Goal: Task Accomplishment & Management: Manage account settings

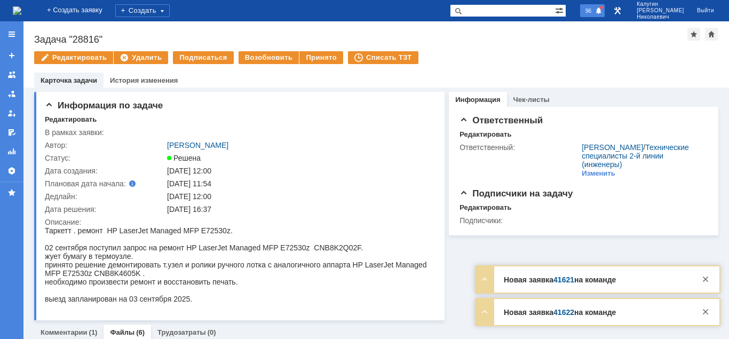
click at [594, 8] on div "96" at bounding box center [592, 10] width 25 height 13
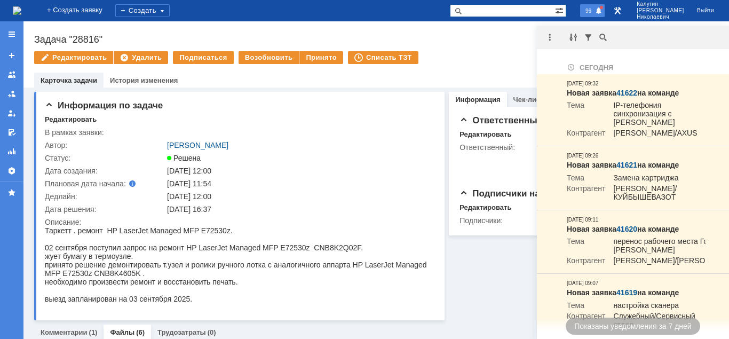
click at [595, 8] on span "96" at bounding box center [589, 10] width 12 height 7
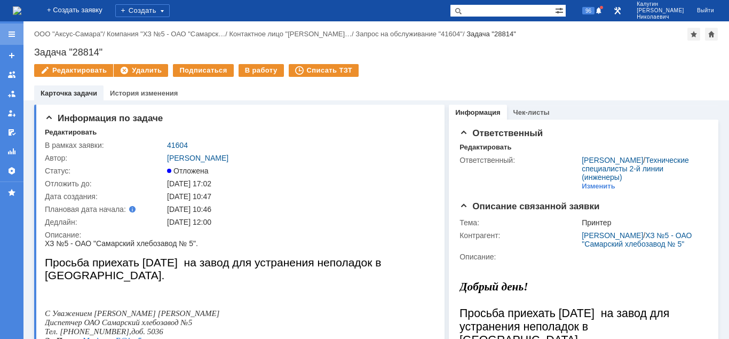
click at [9, 37] on div at bounding box center [11, 34] width 9 height 9
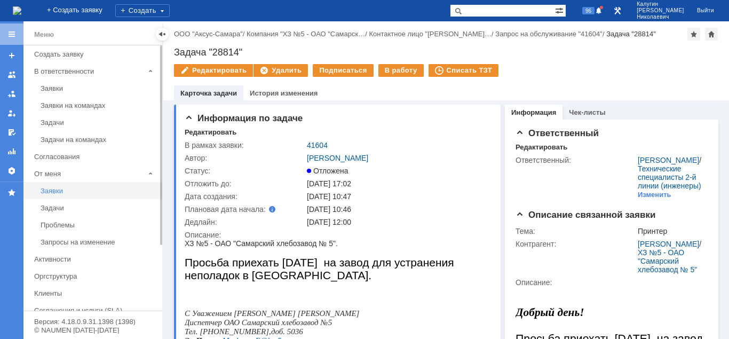
click at [57, 190] on div "Заявки" at bounding box center [98, 191] width 115 height 8
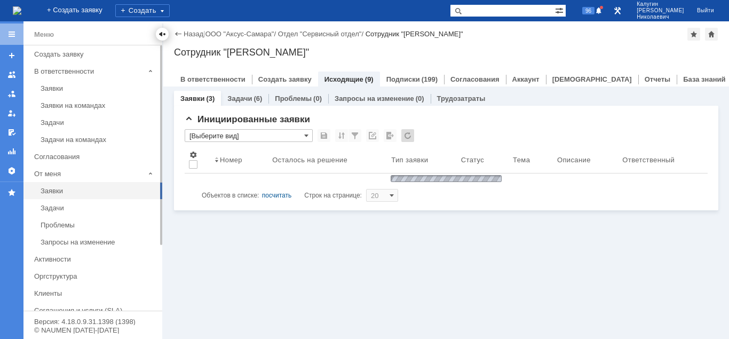
click at [162, 36] on div at bounding box center [162, 34] width 9 height 9
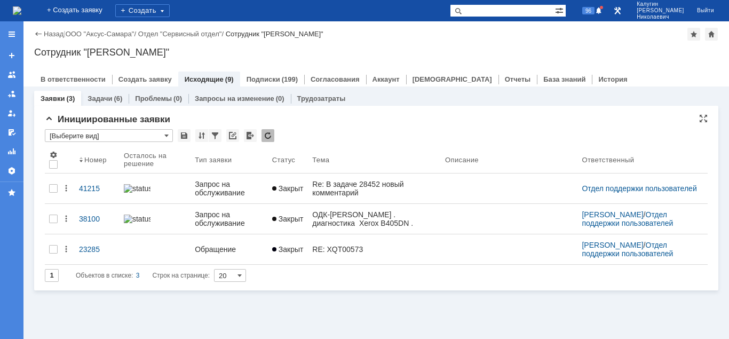
click at [77, 131] on input "text" at bounding box center [109, 130] width 128 height 2
click at [73, 136] on input "[Выберите вид]" at bounding box center [109, 135] width 128 height 13
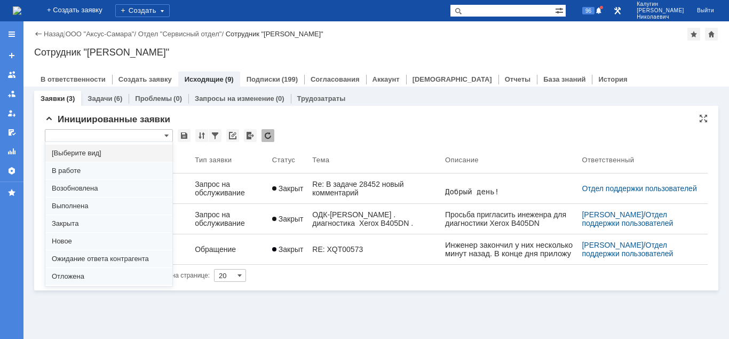
click at [73, 136] on input "text" at bounding box center [109, 135] width 128 height 13
click at [6, 26] on div at bounding box center [11, 33] width 23 height 21
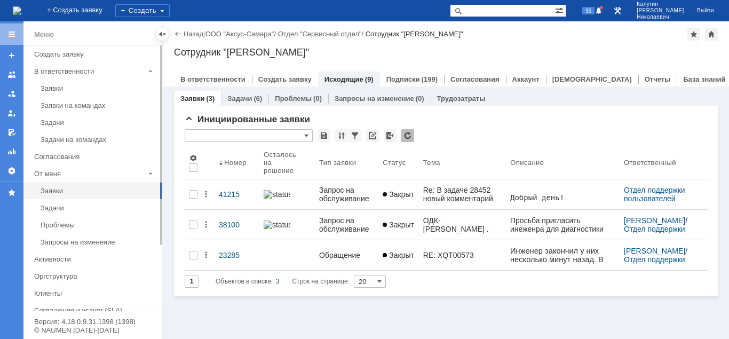
type input "[Выберите вид]"
click at [51, 83] on link "Заявки" at bounding box center [98, 88] width 124 height 17
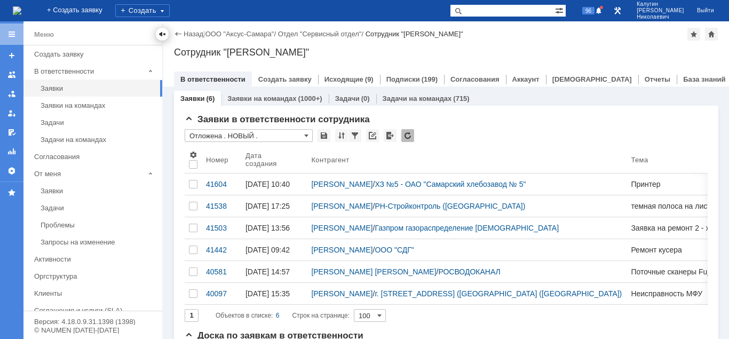
click at [160, 35] on div at bounding box center [162, 34] width 9 height 9
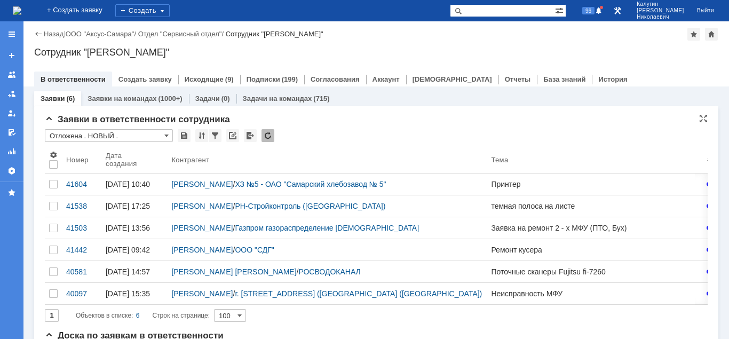
click at [100, 134] on input "Отложена . НОВЫЙ ." at bounding box center [109, 135] width 128 height 13
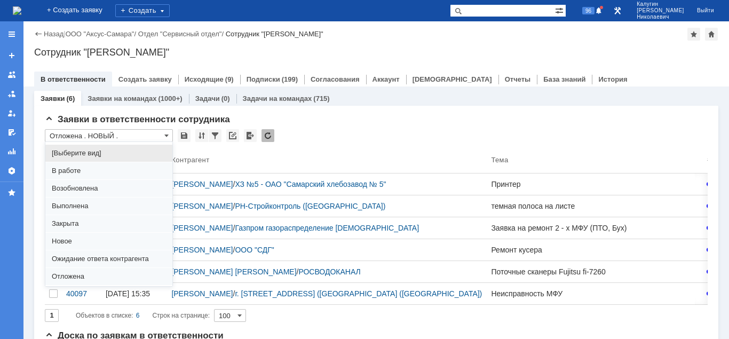
click at [86, 156] on span "[Выберите вид]" at bounding box center [109, 153] width 114 height 9
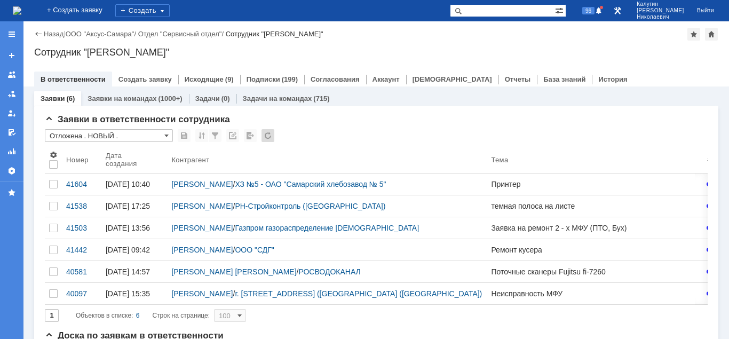
type input "[Выберите вид]"
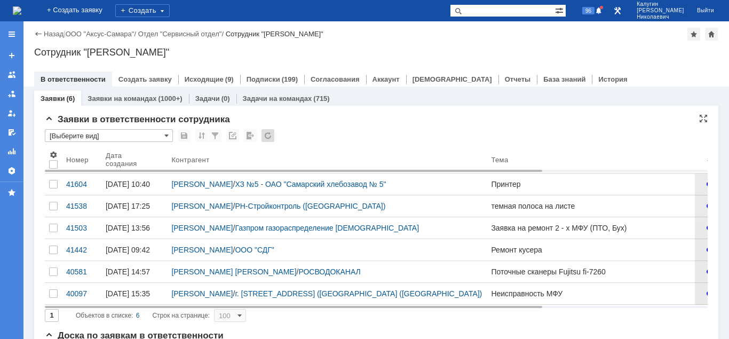
type input "20"
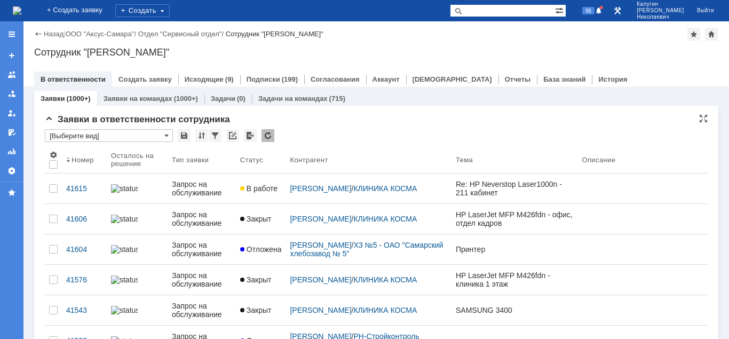
type input "[Выберите вид]"
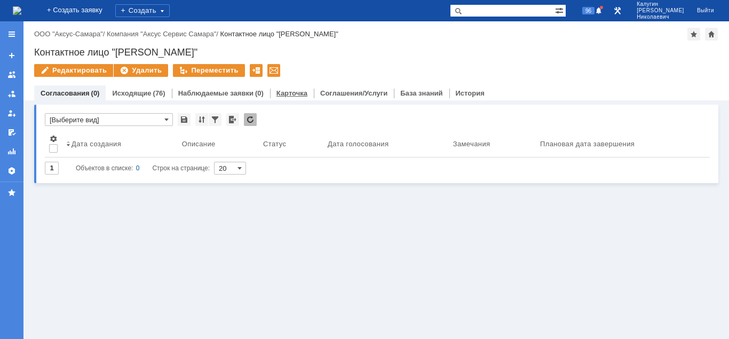
click at [284, 95] on link "Карточка" at bounding box center [292, 93] width 31 height 8
